Goal: Communication & Community: Answer question/provide support

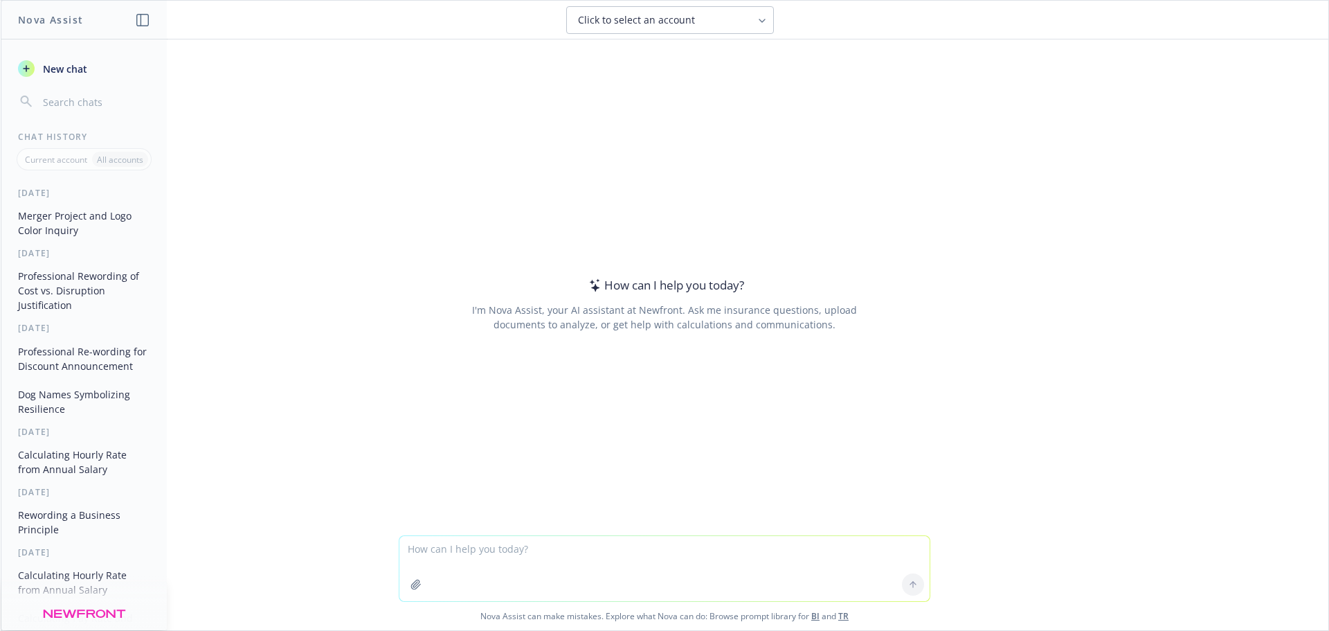
click at [613, 552] on textarea at bounding box center [665, 568] width 530 height 65
type textarea "make professional: It was great connecting with you all [DATE] to discuss the 2…"
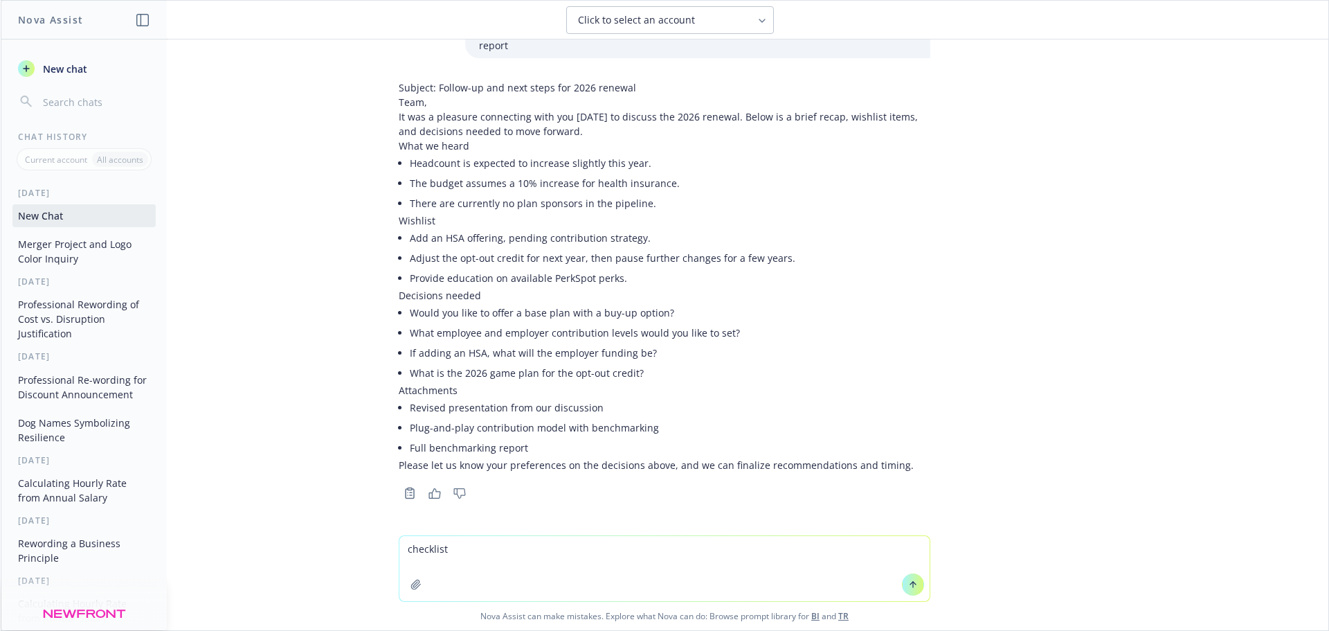
scroll to position [164, 0]
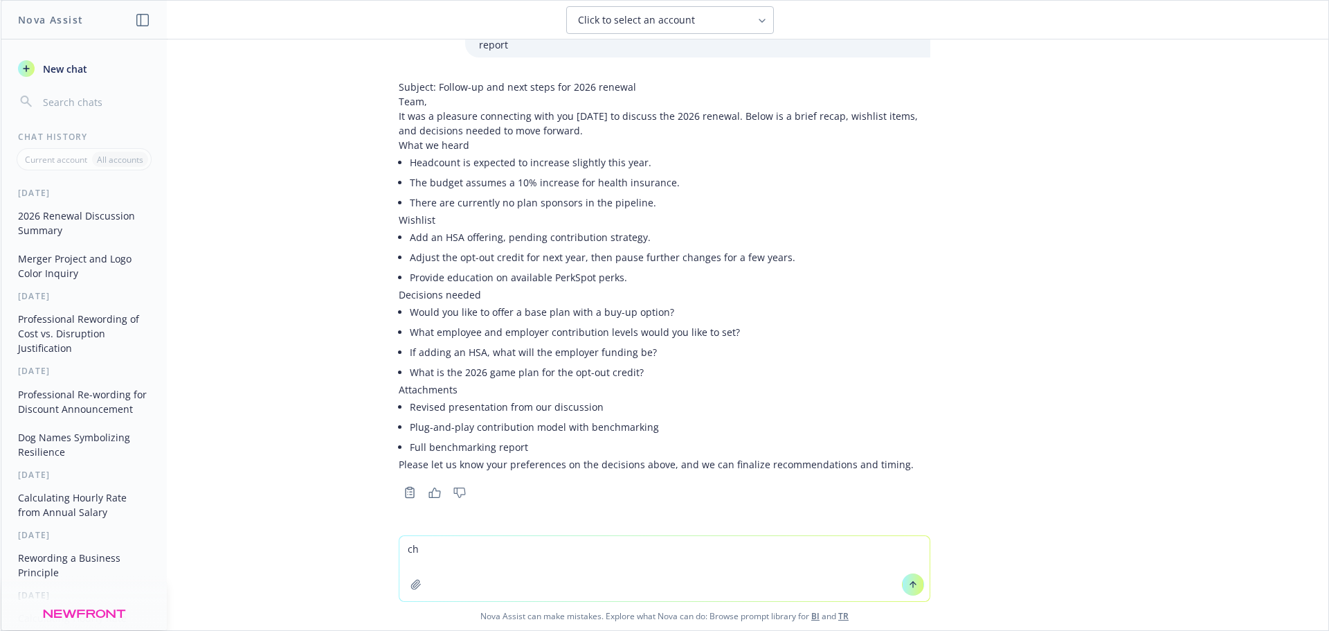
type textarea "c"
type textarea "anotehr name for wishlist"
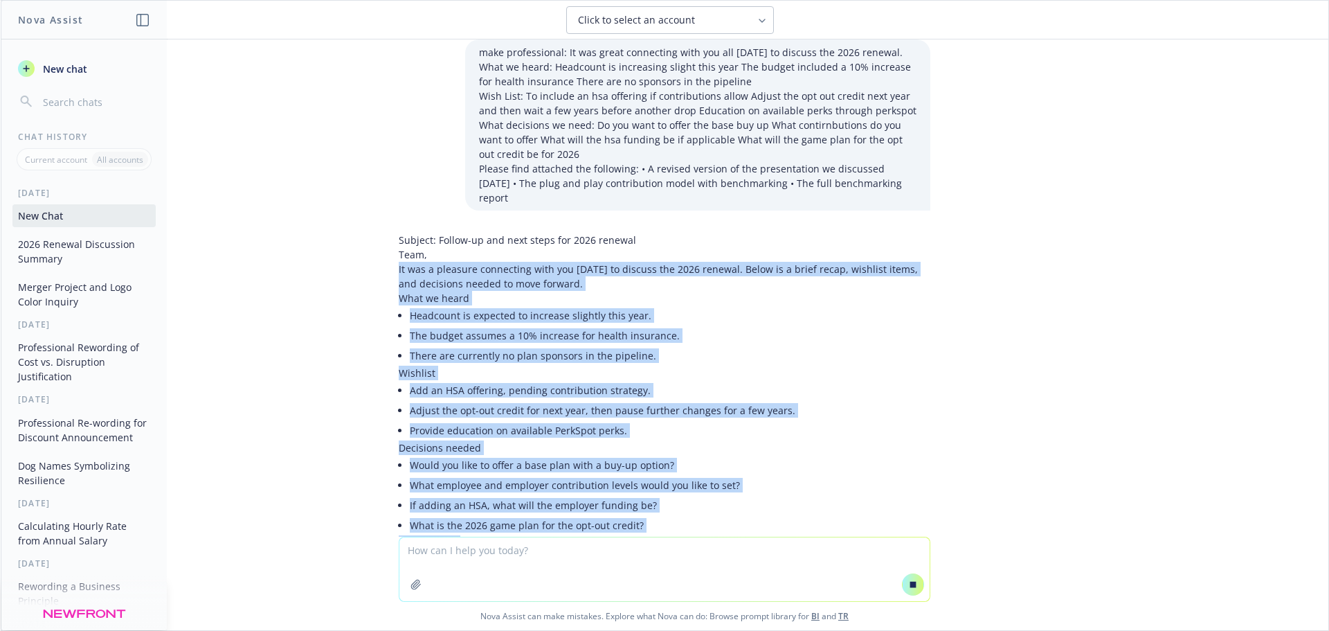
scroll to position [219, 0]
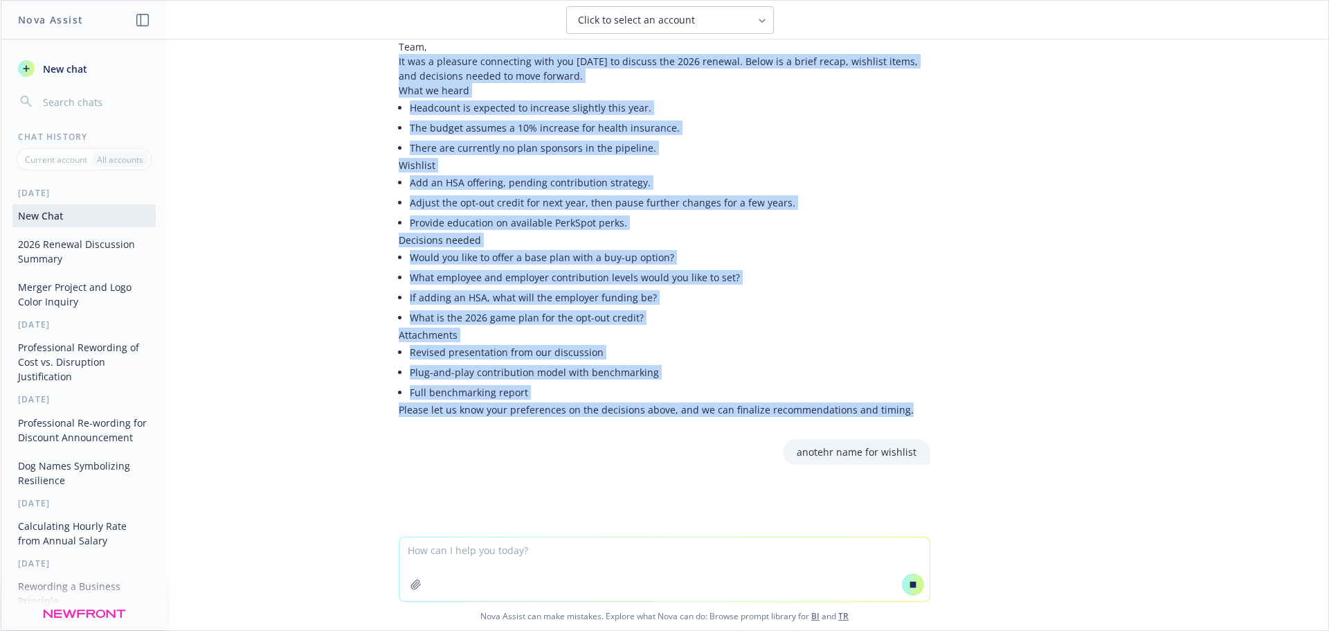
drag, startPoint x: 389, startPoint y: 271, endPoint x: 908, endPoint y: 406, distance: 535.9
click at [908, 406] on div "Subject: Follow-up and next steps for 2026 renewal Team, It was a pleasure conn…" at bounding box center [665, 221] width 532 height 392
copy div "It was a pleasure connecting with you [DATE] to discuss the 2026 renewal. Below…"
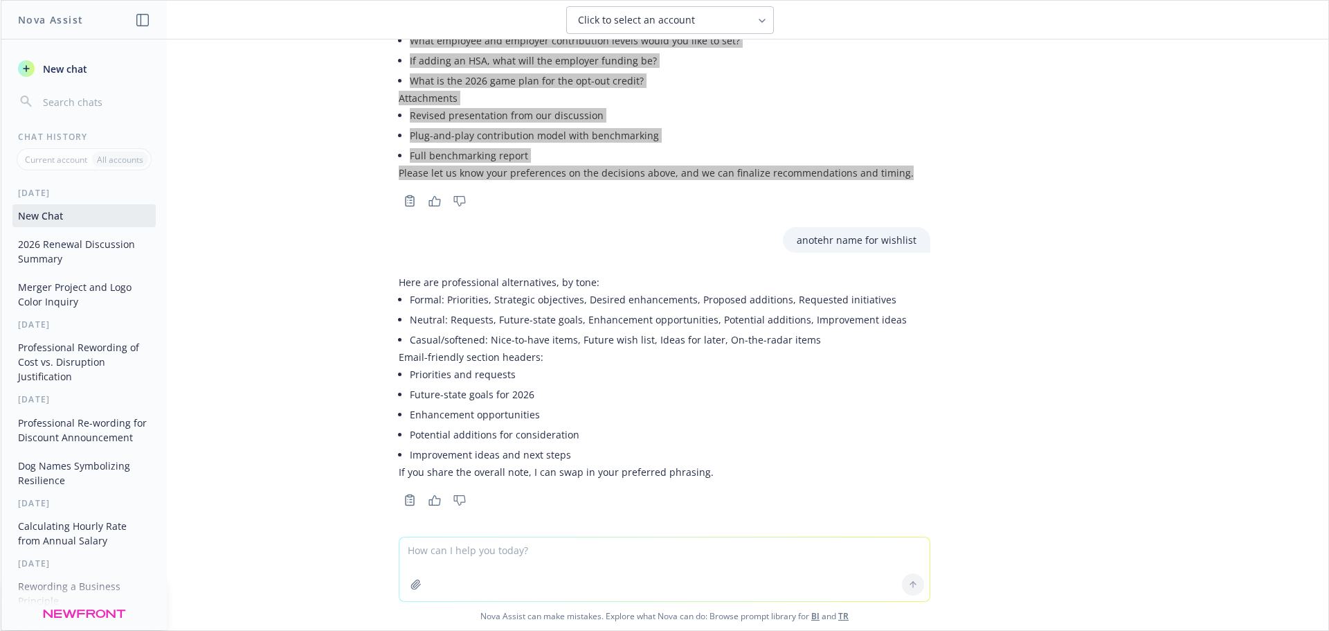
scroll to position [462, 0]
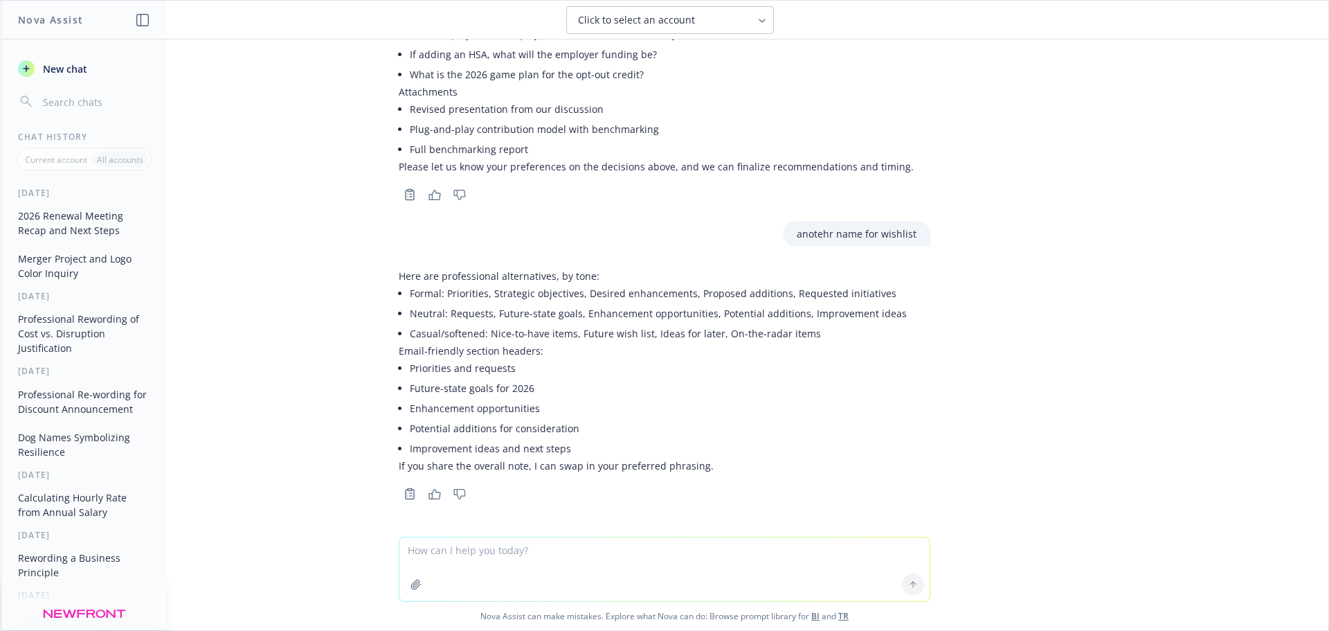
click at [599, 562] on textarea at bounding box center [665, 569] width 530 height 64
paste textarea "Let us know if you have any questions. Thank you, [PERSON_NAME]"
type textarea "professiona: Let us know if you have any questions. Thank you, [PERSON_NAME]"
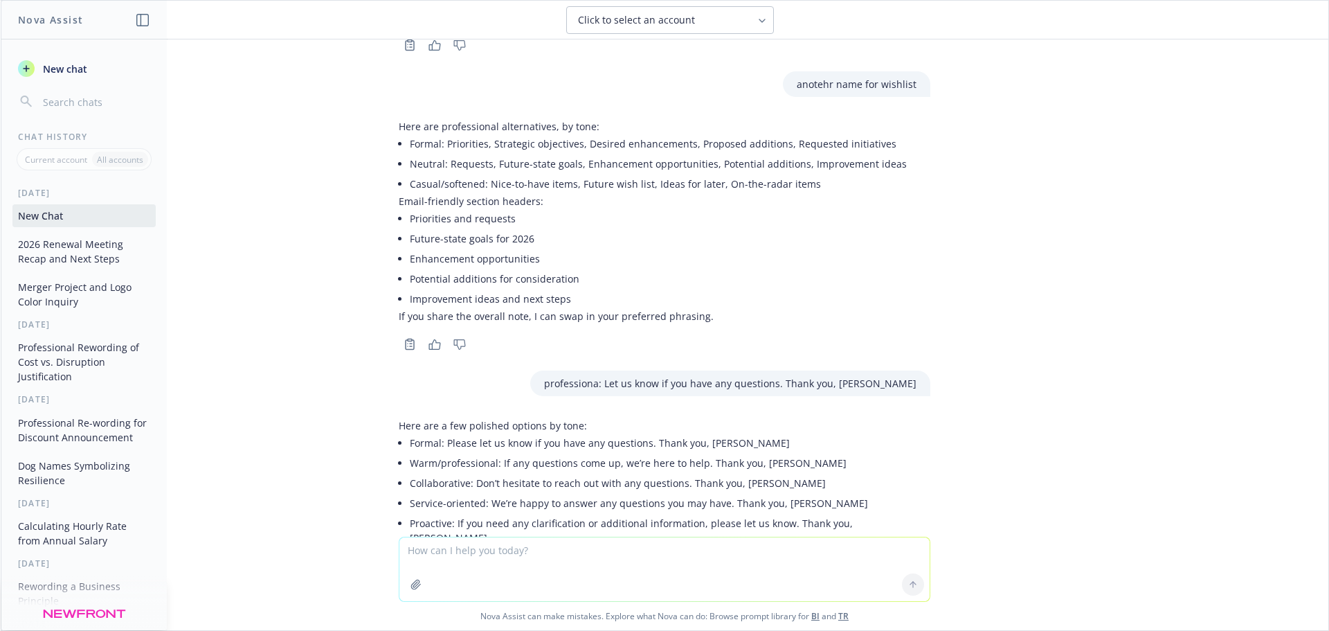
scroll to position [686, 0]
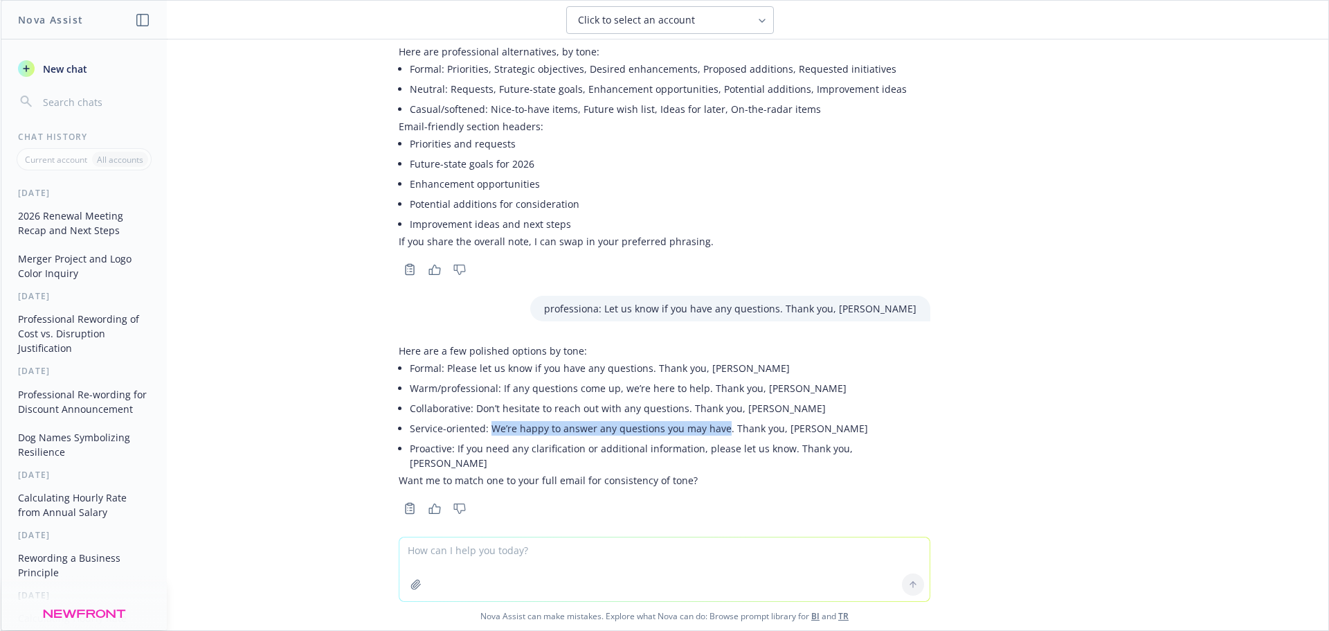
drag, startPoint x: 482, startPoint y: 432, endPoint x: 711, endPoint y: 428, distance: 229.2
click at [711, 428] on li "Service-oriented: We’re happy to answer any questions you may have. Thank you, …" at bounding box center [670, 428] width 521 height 20
copy li "We’re happy to answer any questions you may have"
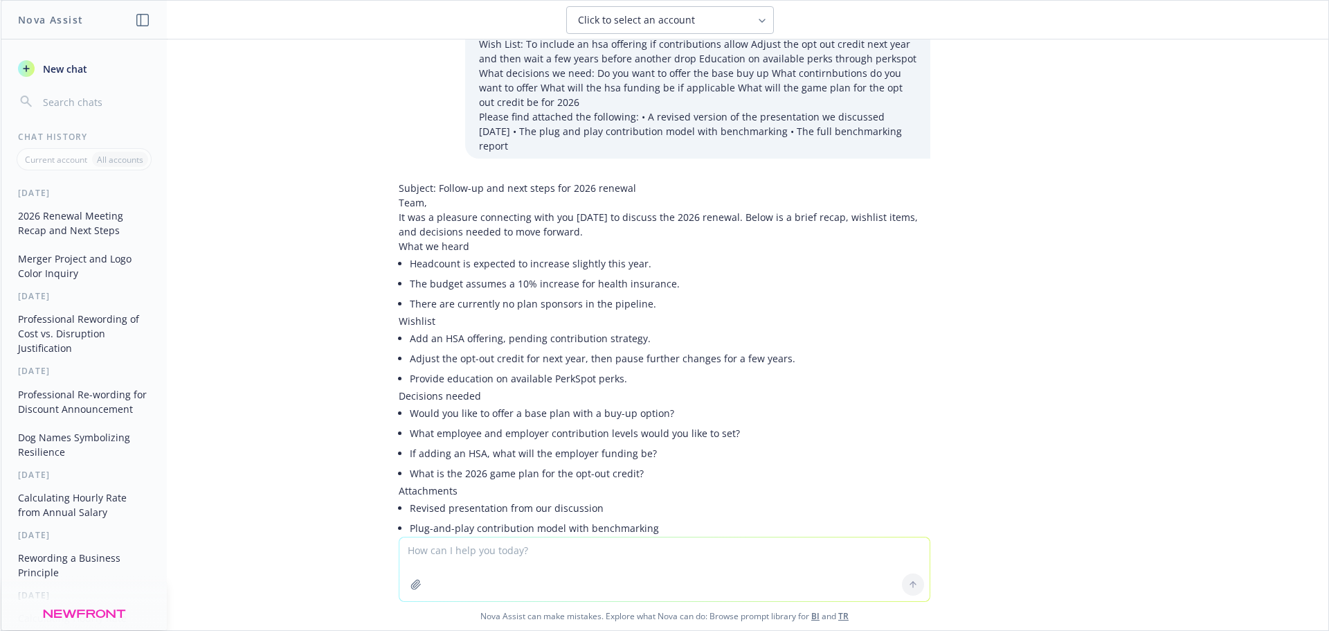
drag, startPoint x: 385, startPoint y: 216, endPoint x: 593, endPoint y: 235, distance: 208.6
click at [593, 235] on div "Subject: Follow-up and next steps for 2026 renewal Team, It was a pleasure conn…" at bounding box center [665, 389] width 554 height 428
copy p "It was a pleasure connecting with you [DATE] to discuss the 2026 renewal. Below…"
